Goal: Task Accomplishment & Management: Manage account settings

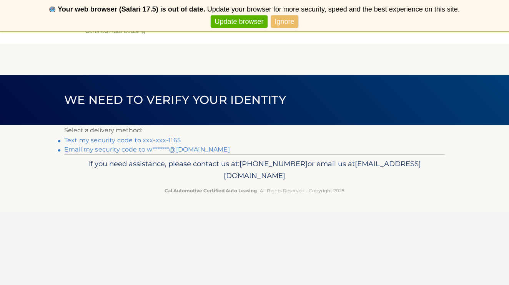
click at [152, 141] on link "Text my security code to xxx-xxx-1165" at bounding box center [122, 140] width 117 height 7
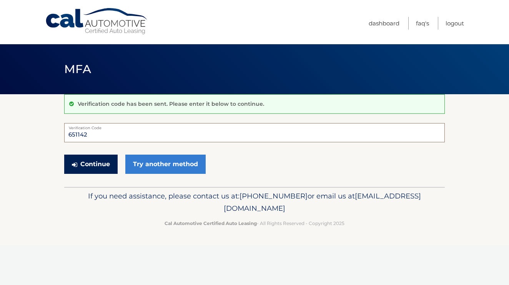
type input "651142"
click at [87, 165] on button "Continue" at bounding box center [90, 164] width 53 height 19
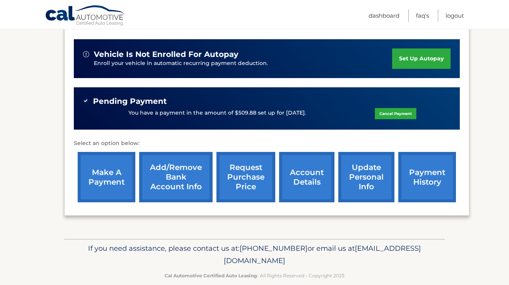
scroll to position [199, 0]
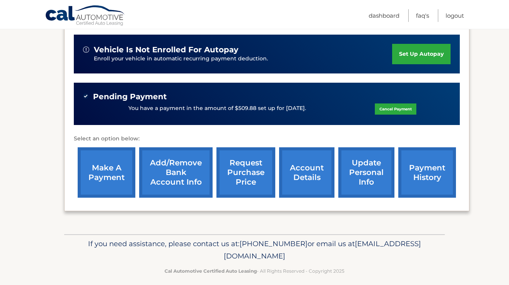
click at [299, 177] on link "account details" at bounding box center [306, 172] width 55 height 50
click at [302, 180] on link "account details" at bounding box center [306, 172] width 55 height 50
click at [304, 176] on link "account details" at bounding box center [306, 172] width 55 height 50
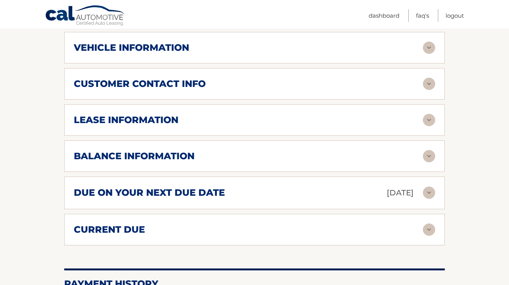
scroll to position [397, 0]
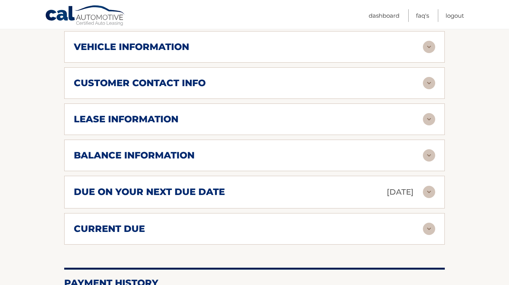
click at [430, 117] on img at bounding box center [429, 119] width 12 height 12
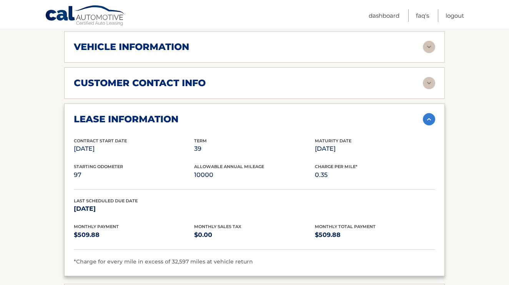
click at [430, 115] on img at bounding box center [429, 119] width 12 height 12
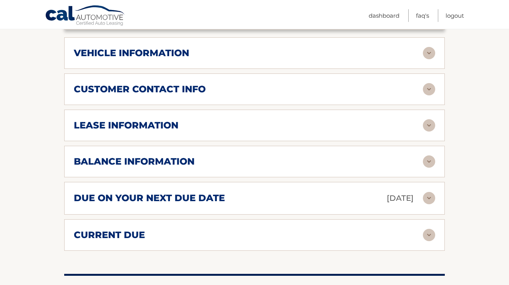
scroll to position [391, 0]
click at [428, 88] on img at bounding box center [429, 89] width 12 height 12
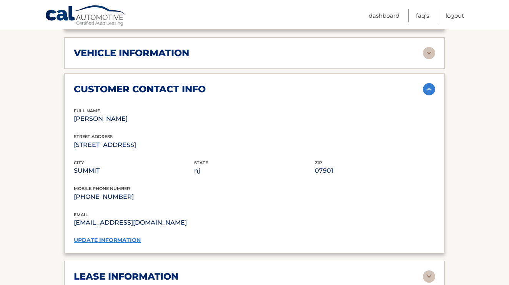
click at [427, 48] on img at bounding box center [429, 53] width 12 height 12
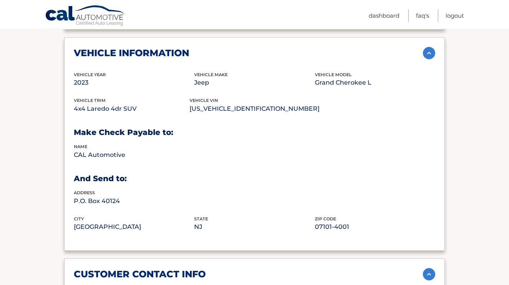
click at [430, 50] on img at bounding box center [429, 53] width 12 height 12
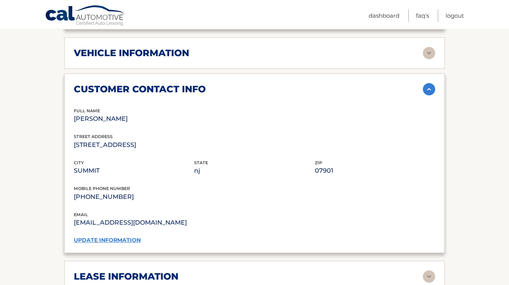
click at [428, 88] on img at bounding box center [429, 89] width 12 height 12
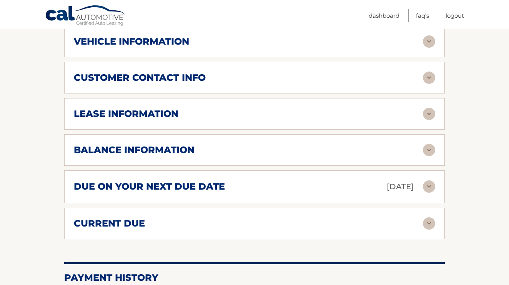
scroll to position [405, 0]
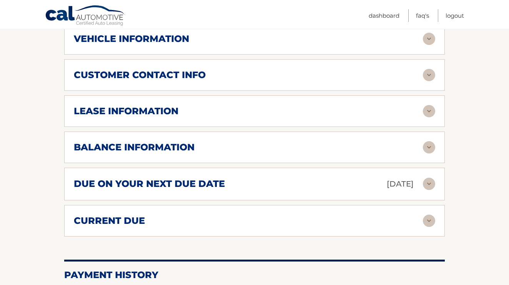
click at [429, 108] on img at bounding box center [429, 111] width 12 height 12
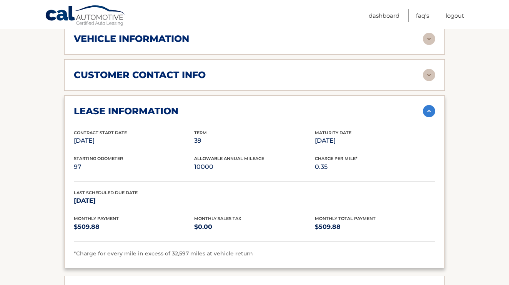
click at [432, 109] on img at bounding box center [429, 111] width 12 height 12
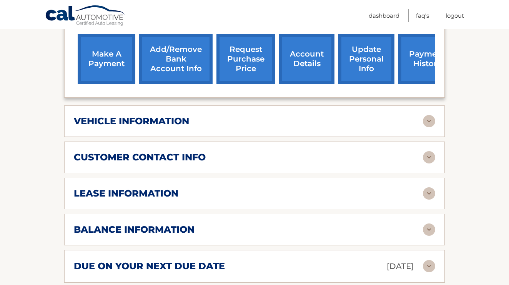
scroll to position [315, 0]
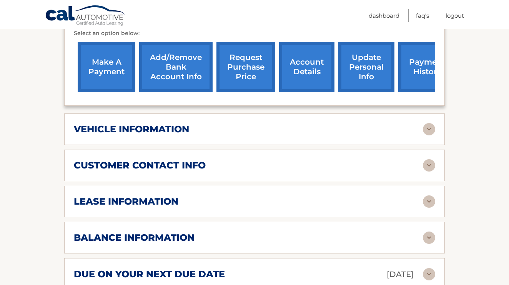
click at [430, 128] on img at bounding box center [429, 129] width 12 height 12
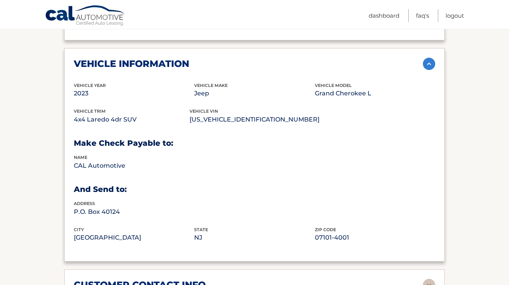
scroll to position [378, 0]
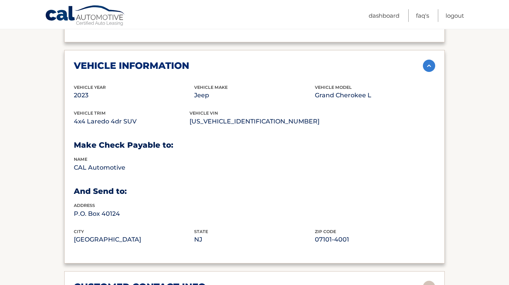
click at [433, 60] on img at bounding box center [429, 66] width 12 height 12
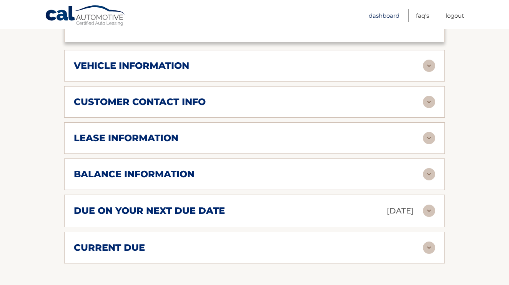
click at [377, 15] on link "Dashboard" at bounding box center [384, 15] width 31 height 13
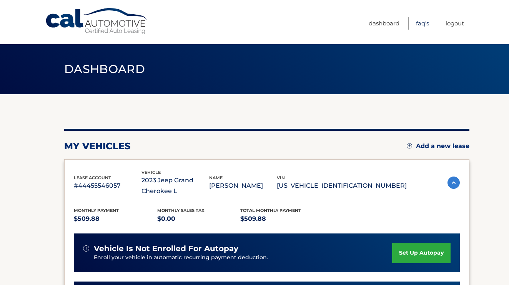
click at [420, 24] on link "FAQ's" at bounding box center [422, 23] width 13 height 13
